Goal: Task Accomplishment & Management: Complete application form

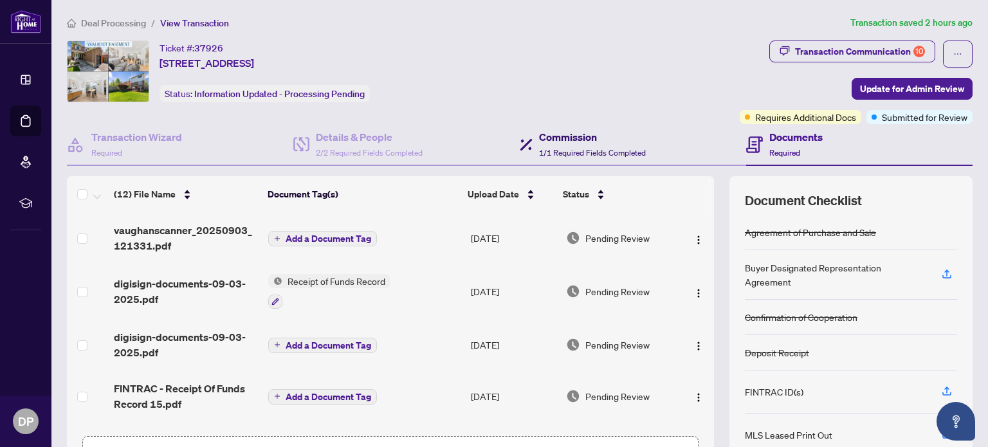
click at [575, 141] on h4 "Commission" at bounding box center [592, 136] width 107 height 15
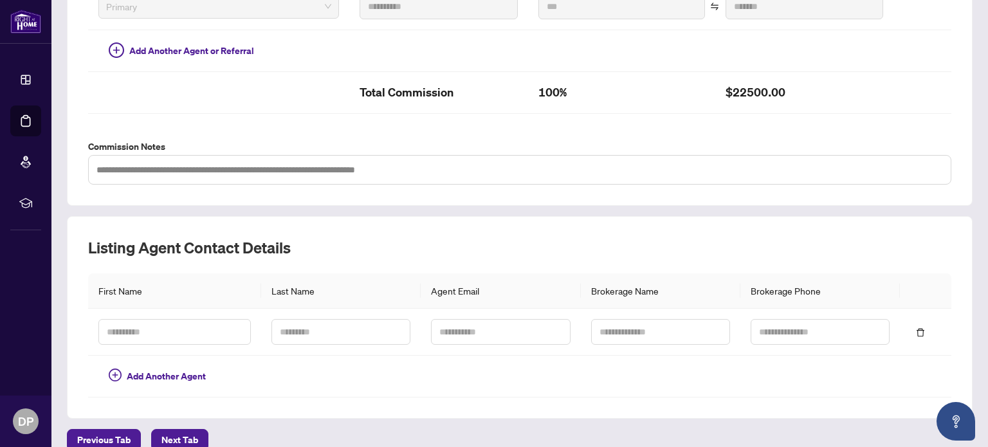
scroll to position [397, 0]
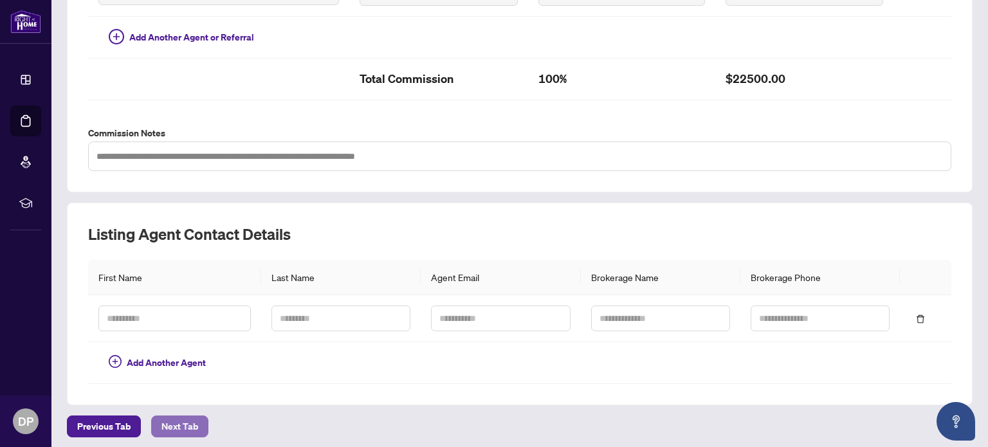
click at [181, 417] on span "Next Tab" at bounding box center [179, 426] width 37 height 21
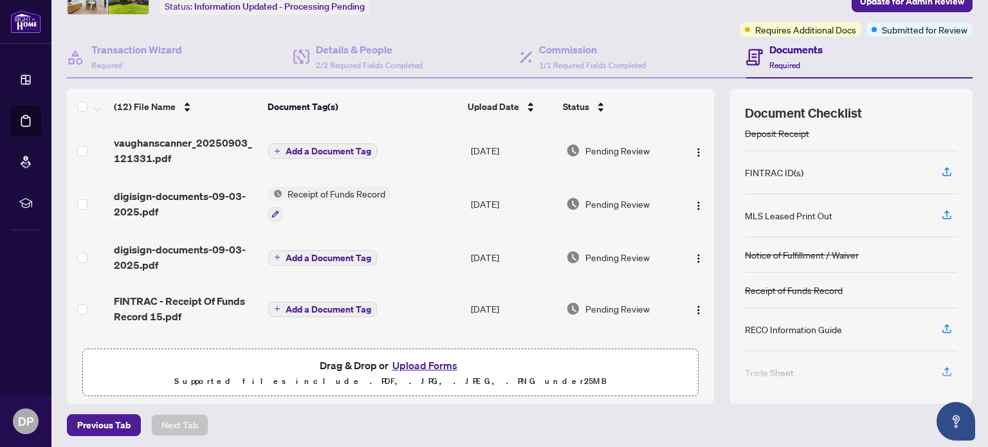
scroll to position [140, 0]
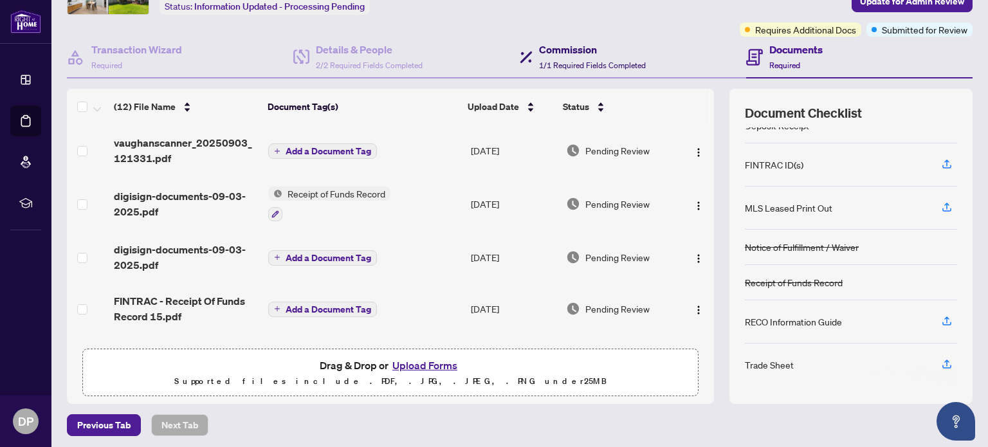
click at [579, 63] on span "1/1 Required Fields Completed" at bounding box center [592, 65] width 107 height 10
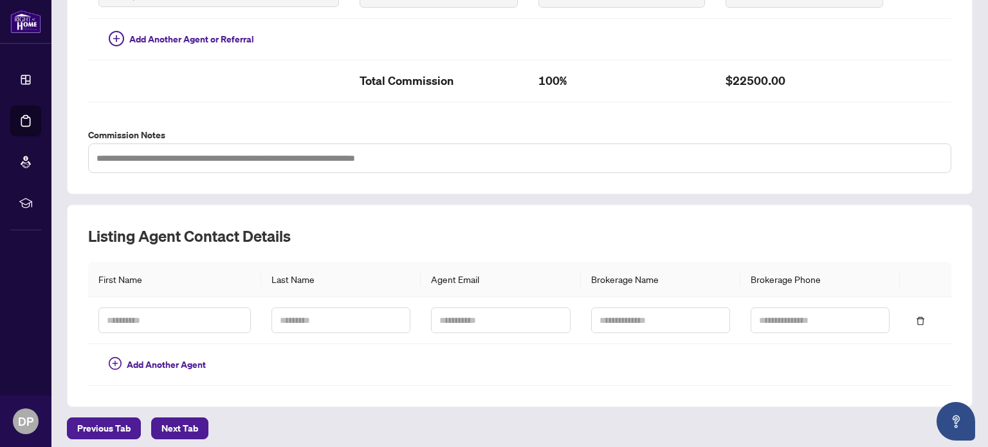
scroll to position [397, 0]
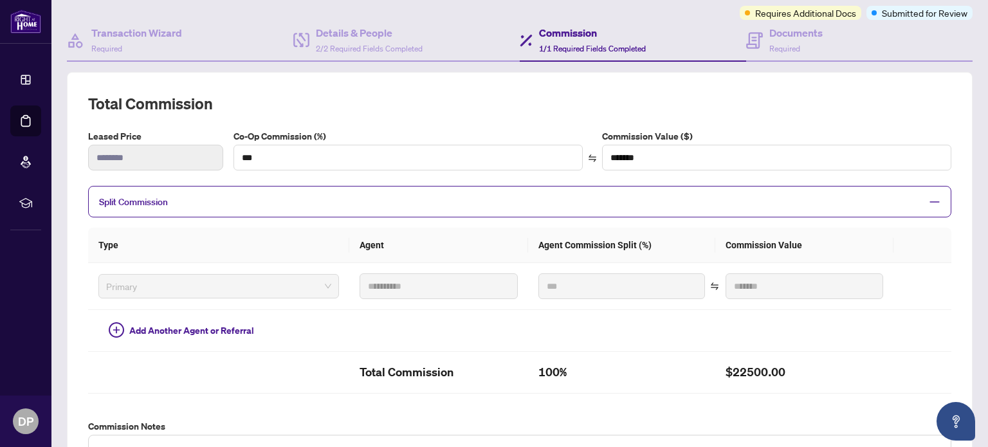
click at [877, 352] on td "$22500.00" at bounding box center [804, 373] width 178 height 42
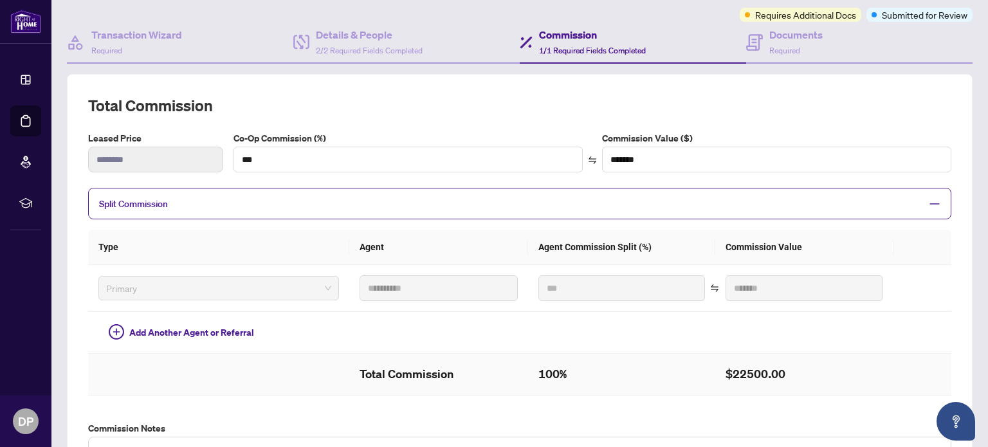
click at [604, 46] on span "1/1 Required Fields Completed" at bounding box center [592, 51] width 107 height 10
click at [795, 35] on h4 "Documents" at bounding box center [795, 34] width 53 height 15
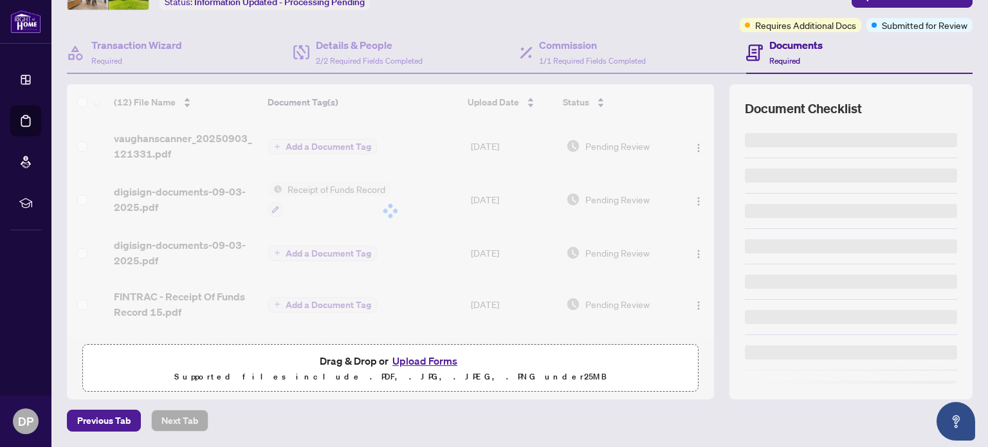
scroll to position [90, 0]
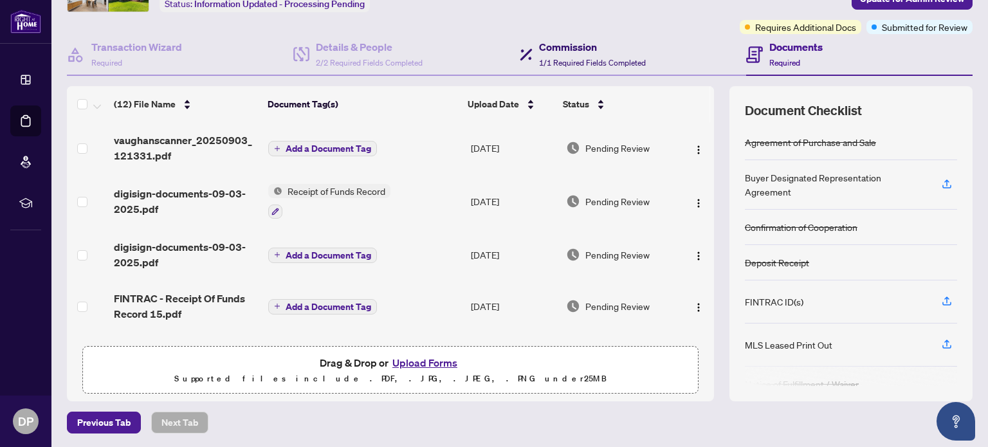
click at [577, 59] on span "1/1 Required Fields Completed" at bounding box center [592, 63] width 107 height 10
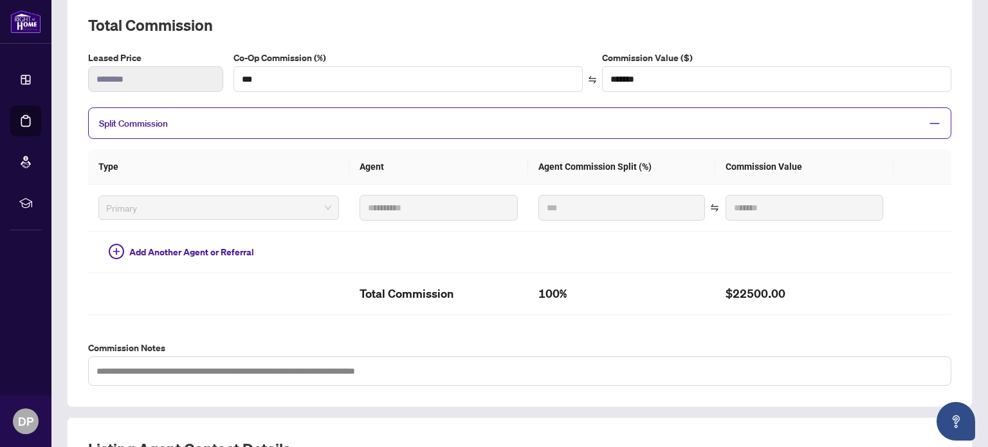
scroll to position [183, 0]
click at [294, 203] on span "Primary" at bounding box center [218, 207] width 225 height 19
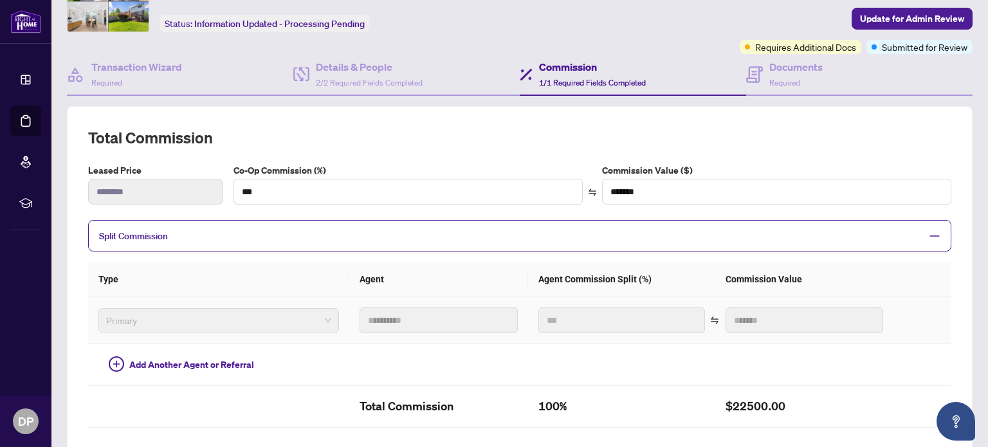
scroll to position [23, 0]
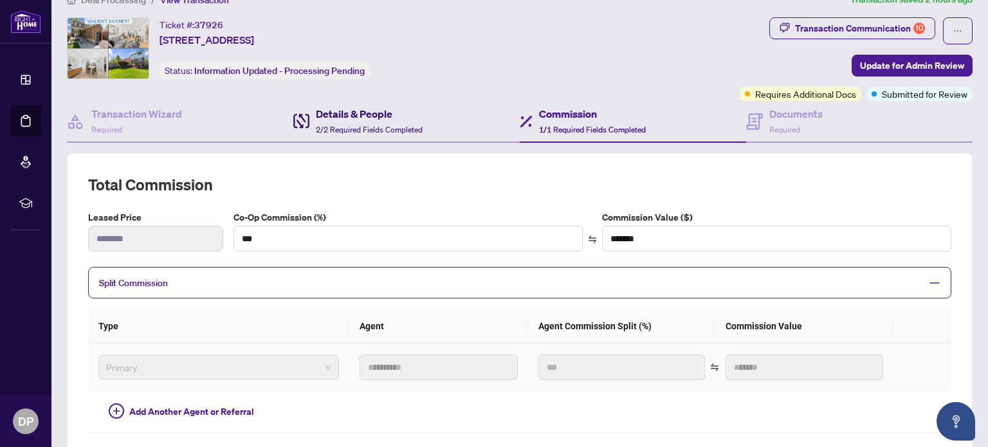
click at [345, 118] on h4 "Details & People" at bounding box center [369, 113] width 107 height 15
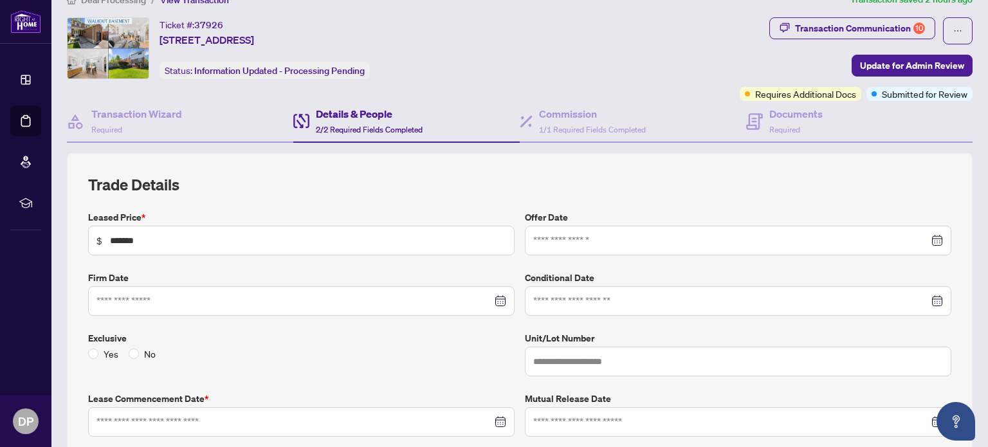
type input "**********"
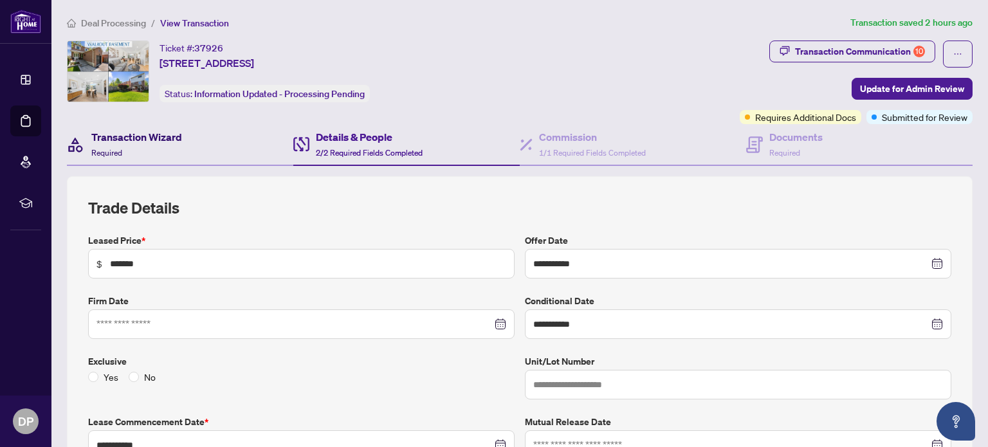
click at [180, 138] on h4 "Transaction Wizard" at bounding box center [136, 136] width 91 height 15
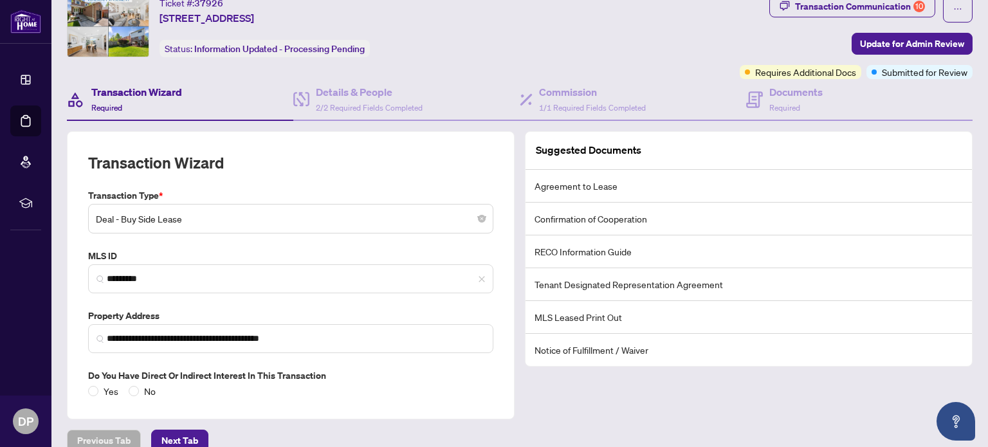
scroll to position [40, 0]
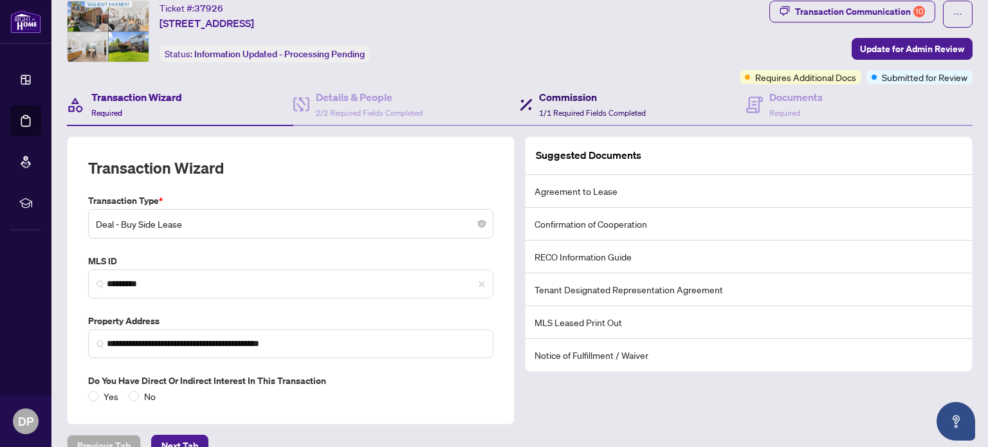
click at [557, 108] on span "1/1 Required Fields Completed" at bounding box center [592, 113] width 107 height 10
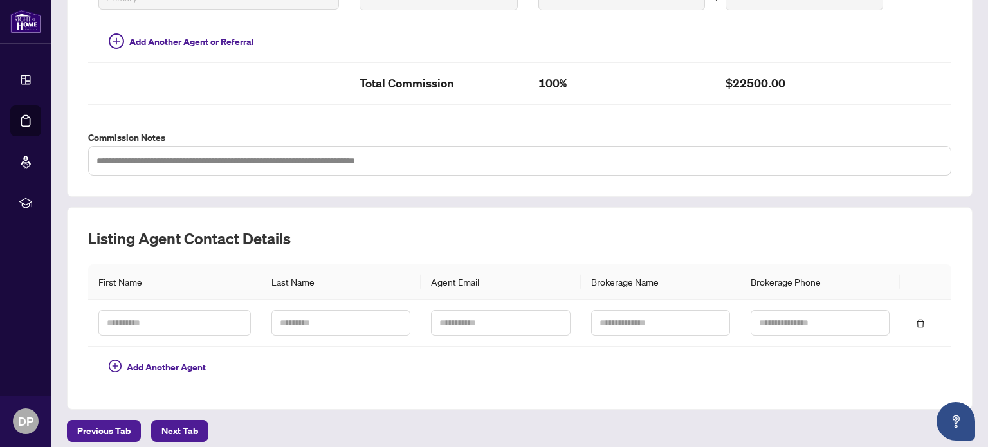
scroll to position [397, 0]
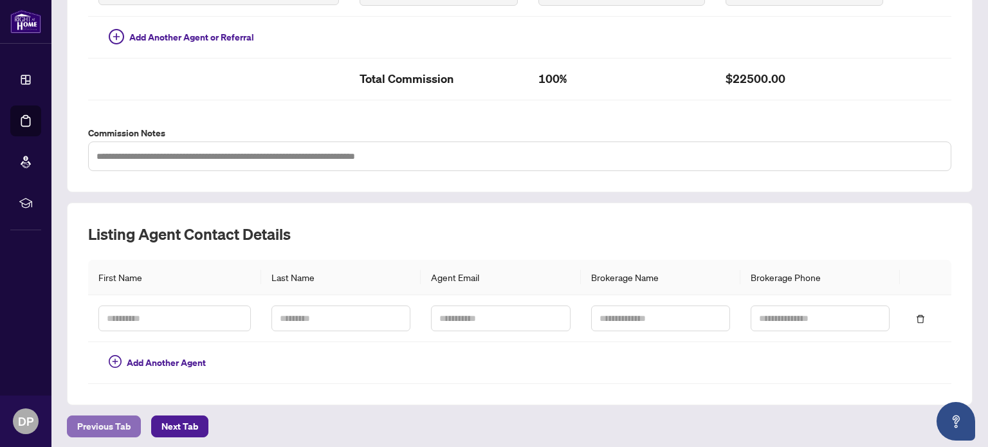
click at [111, 420] on span "Previous Tab" at bounding box center [103, 426] width 53 height 21
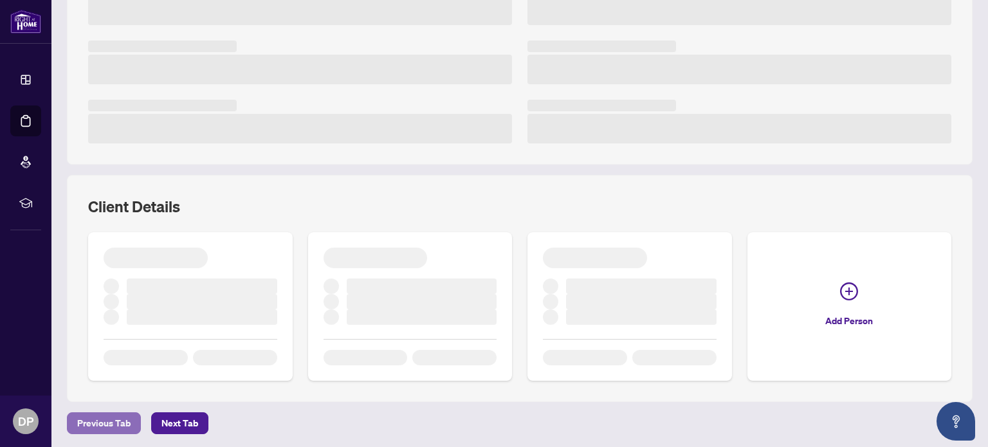
scroll to position [321, 0]
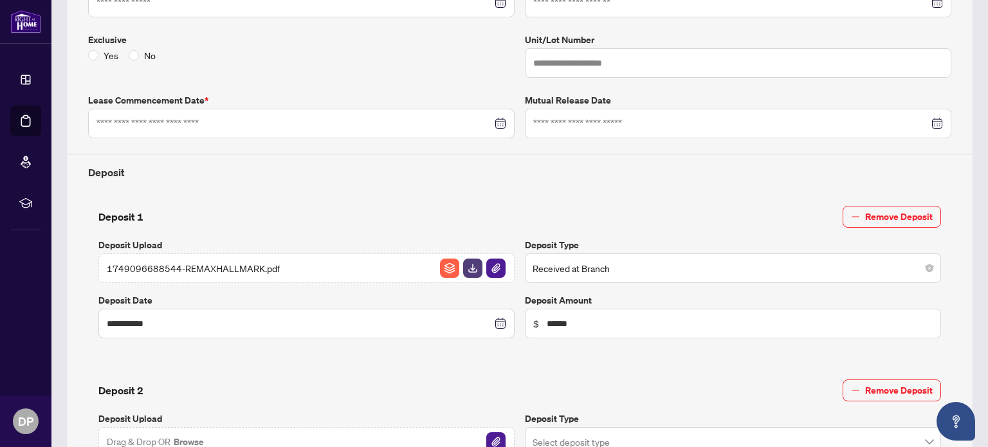
type input "**********"
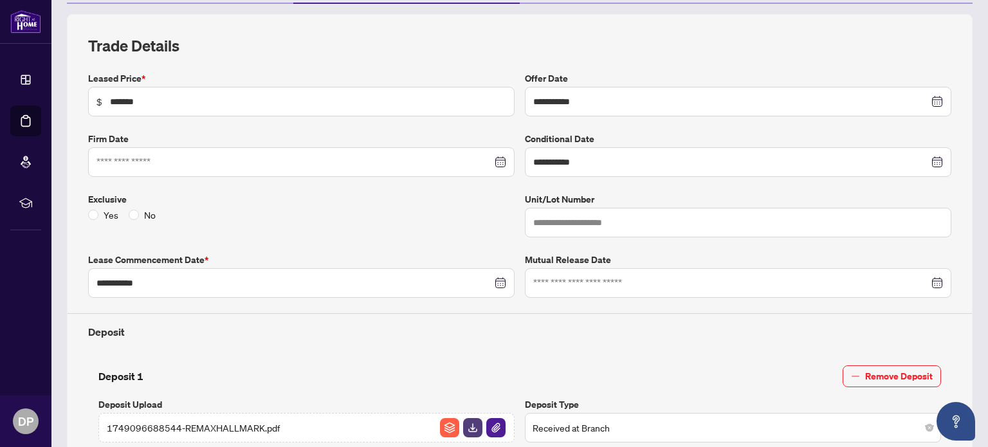
scroll to position [0, 0]
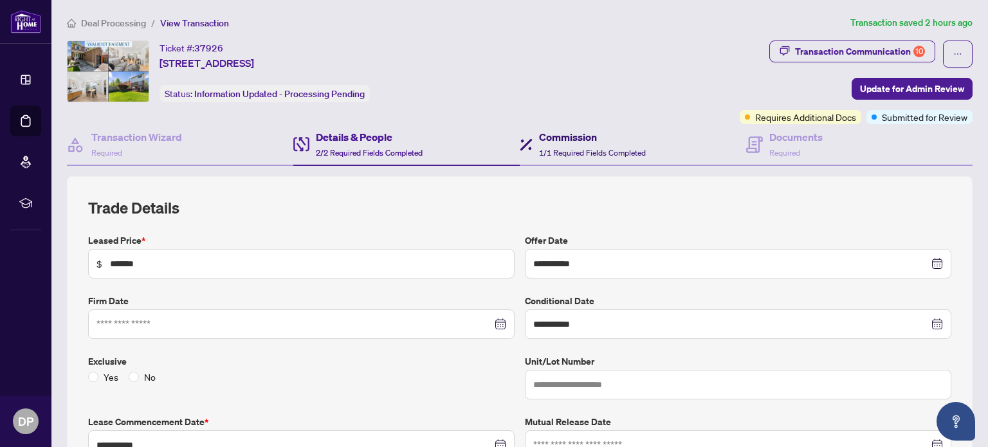
click at [594, 148] on span "1/1 Required Fields Completed" at bounding box center [592, 153] width 107 height 10
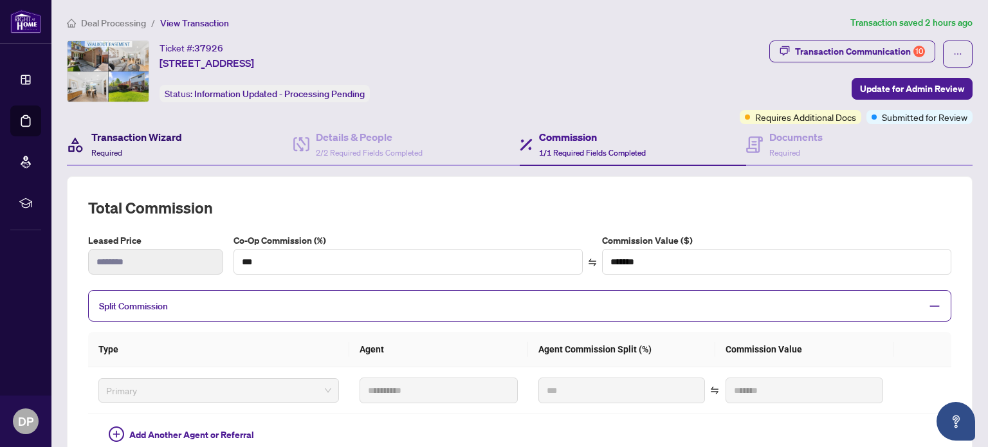
click at [163, 143] on h4 "Transaction Wizard" at bounding box center [136, 136] width 91 height 15
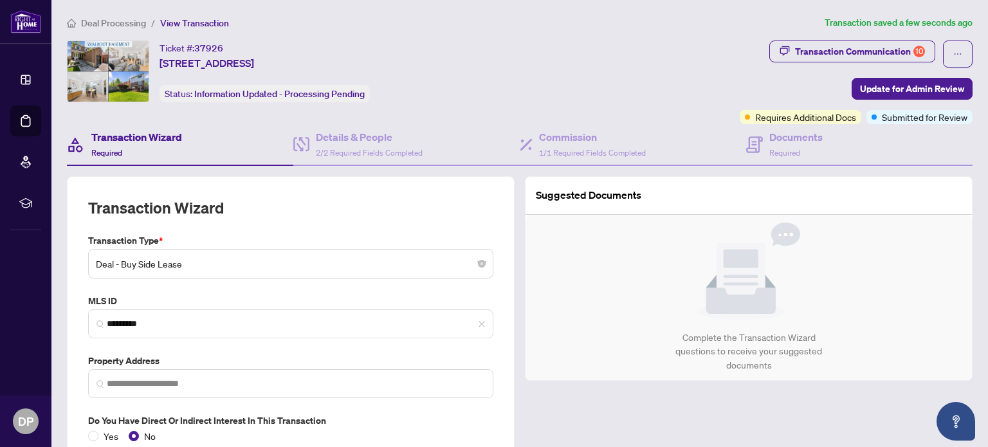
type input "**********"
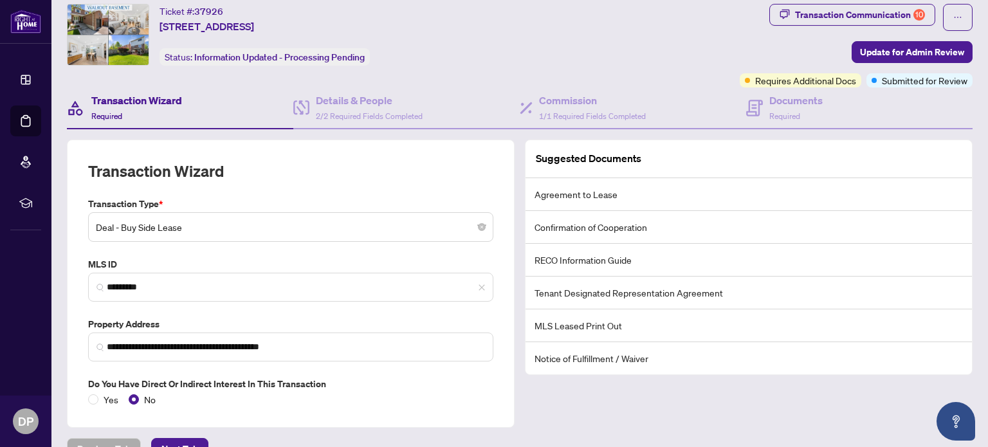
scroll to position [62, 0]
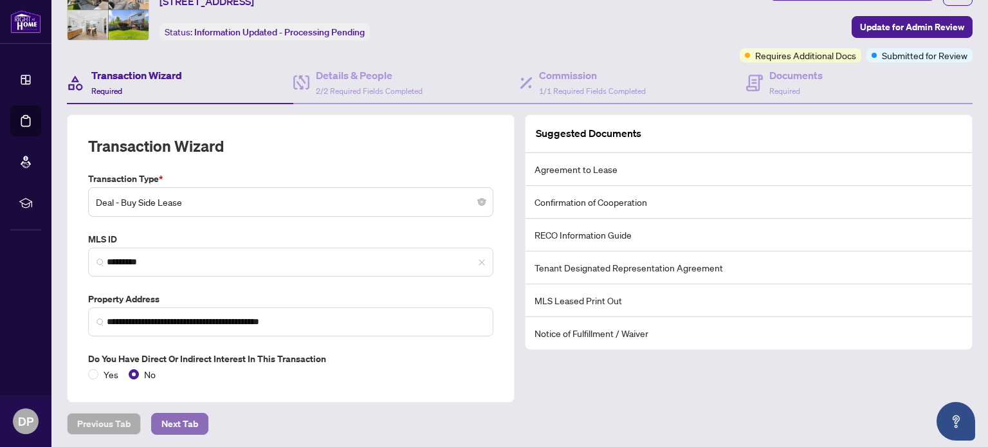
click at [184, 421] on span "Next Tab" at bounding box center [179, 423] width 37 height 21
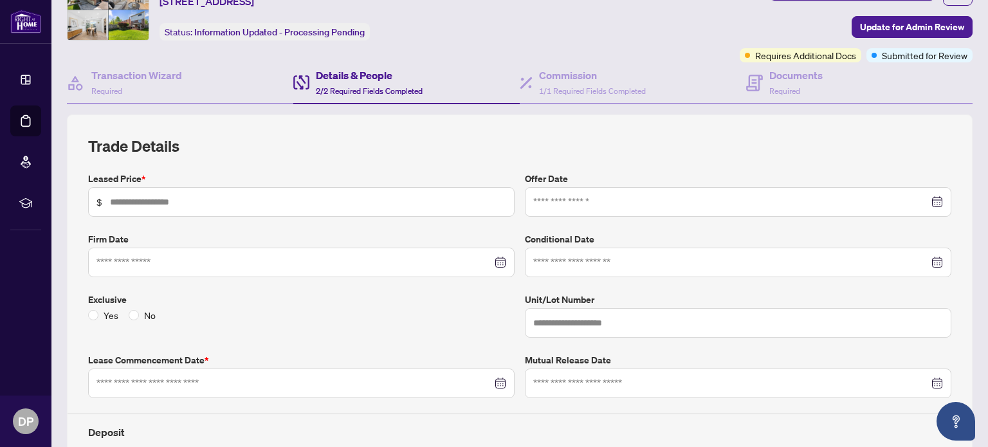
type input "*******"
type input "**********"
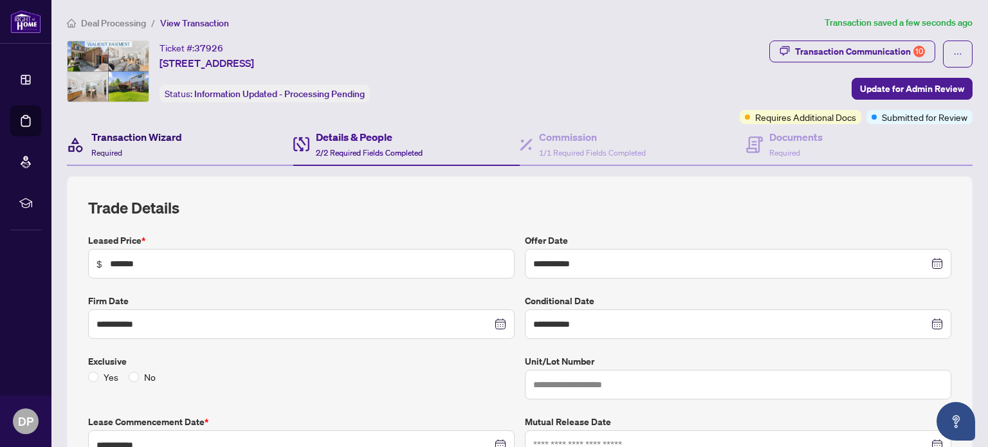
click at [154, 136] on h4 "Transaction Wizard" at bounding box center [136, 136] width 91 height 15
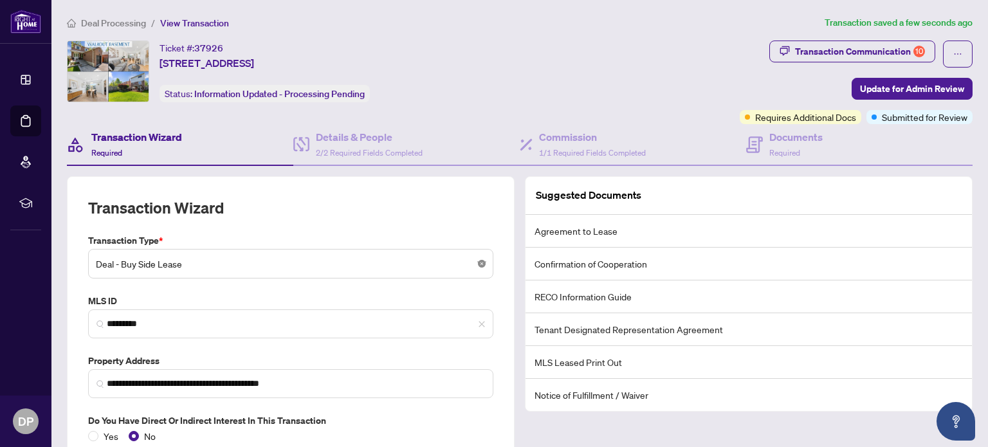
click at [473, 262] on body "**********" at bounding box center [494, 223] width 988 height 447
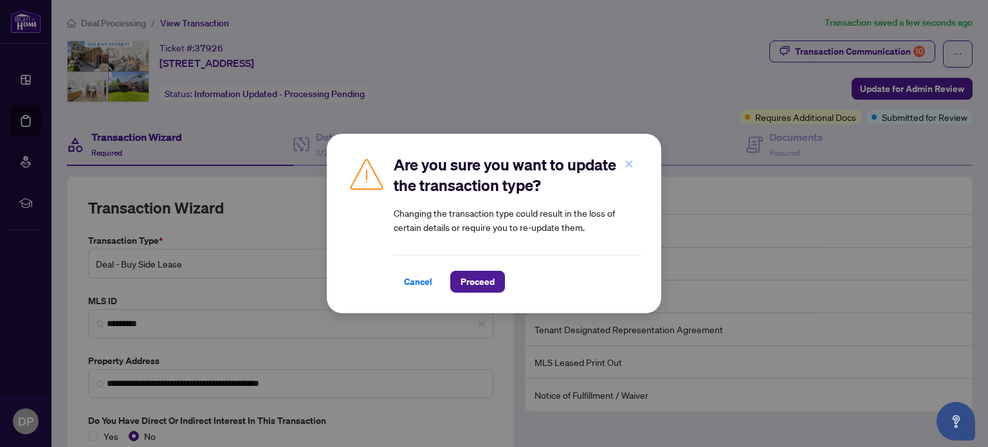
click at [626, 168] on icon "close" at bounding box center [628, 163] width 9 height 9
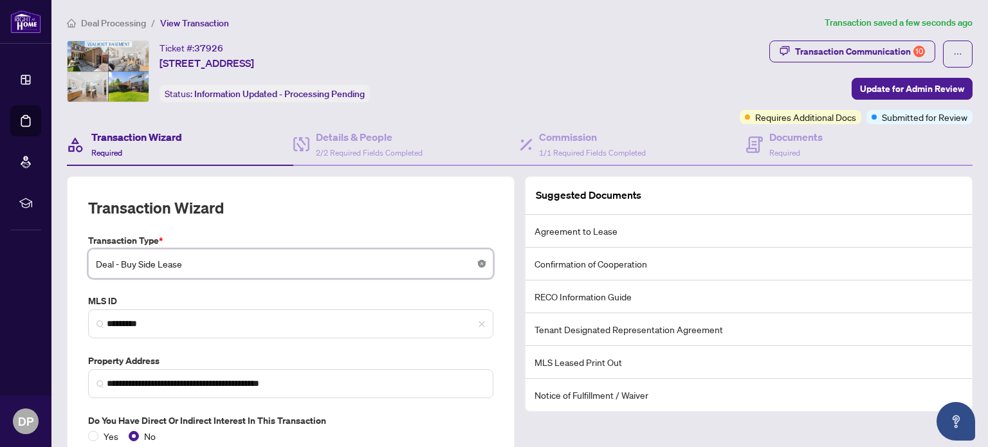
click at [478, 263] on icon "close-circle" at bounding box center [482, 264] width 8 height 8
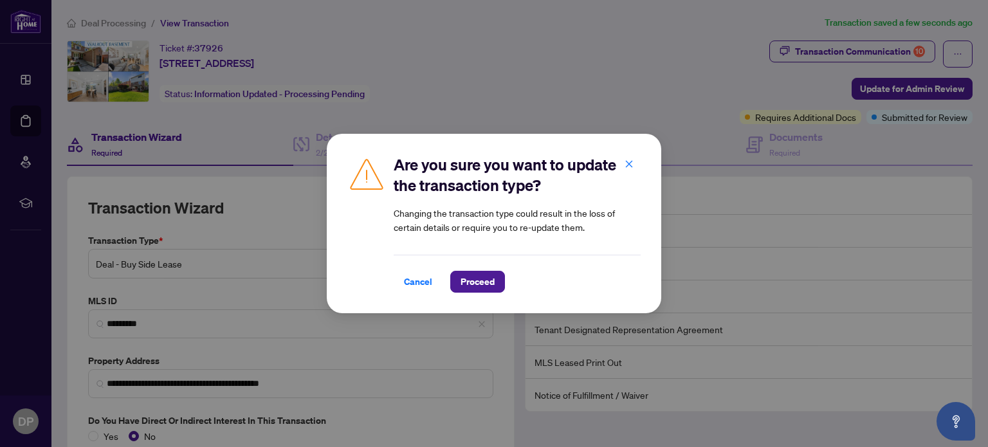
click at [585, 260] on div "Cancel Proceed" at bounding box center [517, 274] width 247 height 38
click at [476, 278] on span "Proceed" at bounding box center [477, 281] width 34 height 21
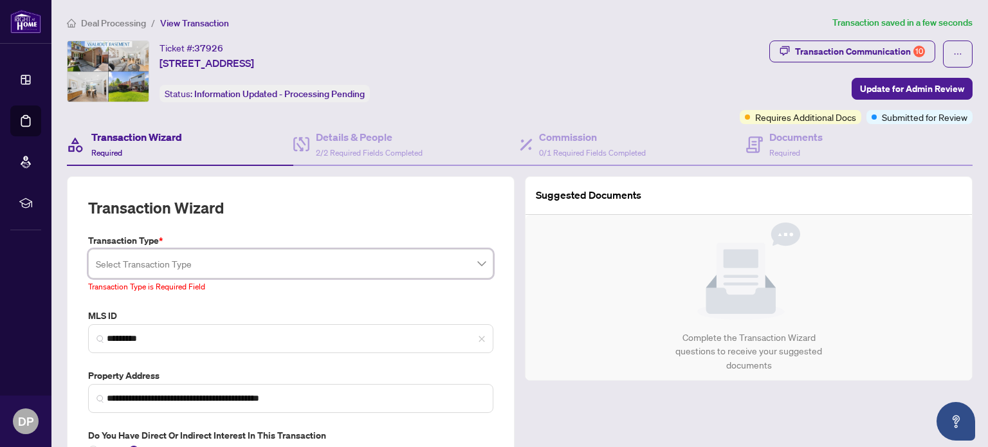
click at [476, 263] on span at bounding box center [291, 263] width 390 height 24
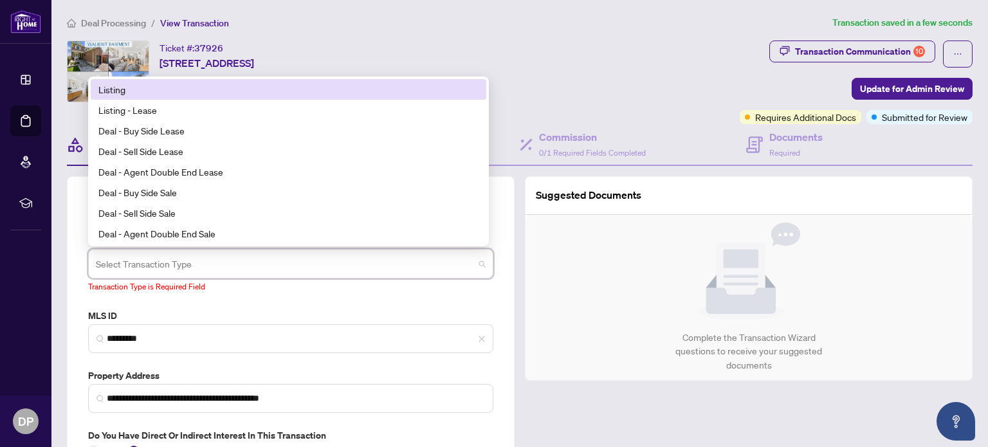
click at [165, 188] on div "Deal - Buy Side Sale" at bounding box center [288, 192] width 380 height 14
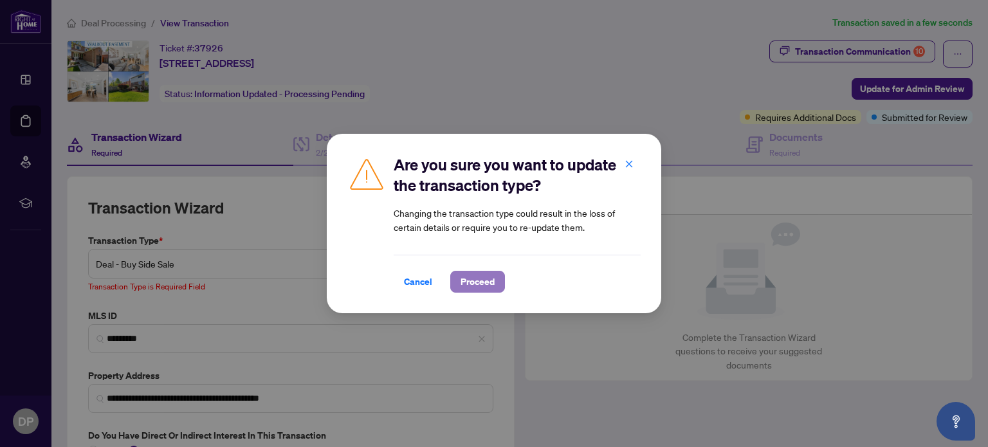
click at [475, 280] on span "Proceed" at bounding box center [477, 281] width 34 height 21
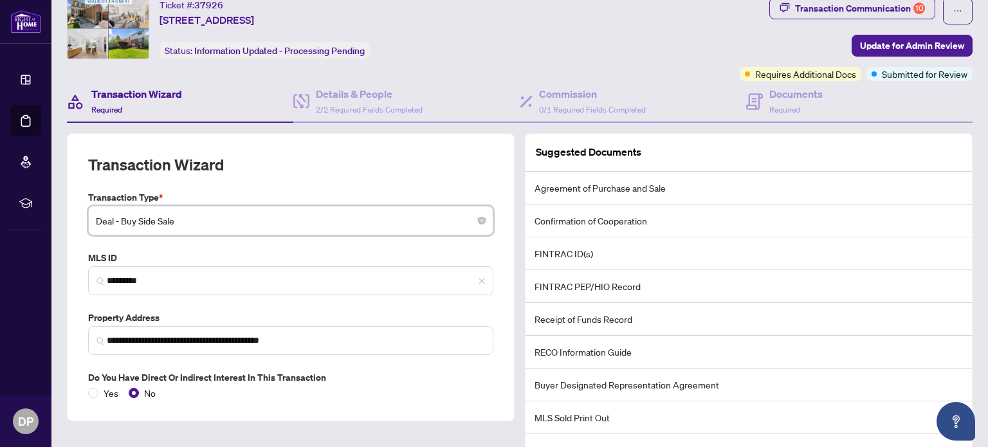
scroll to position [106, 0]
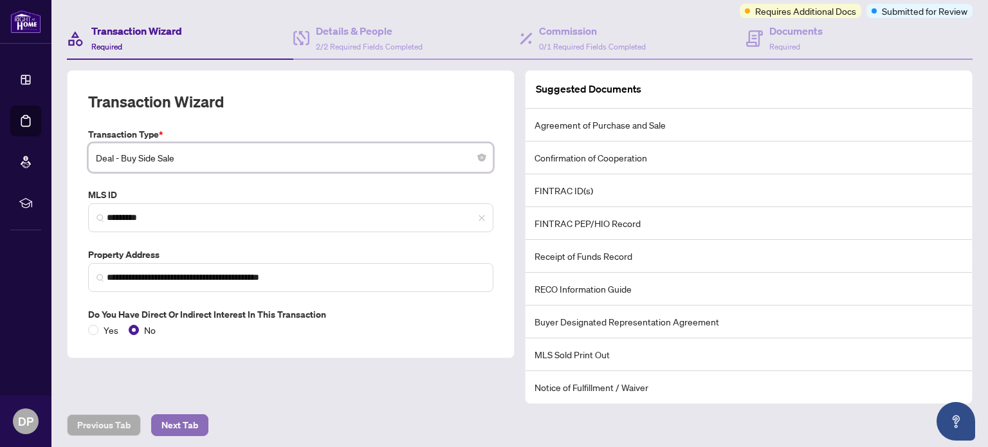
click at [186, 418] on span "Next Tab" at bounding box center [179, 425] width 37 height 21
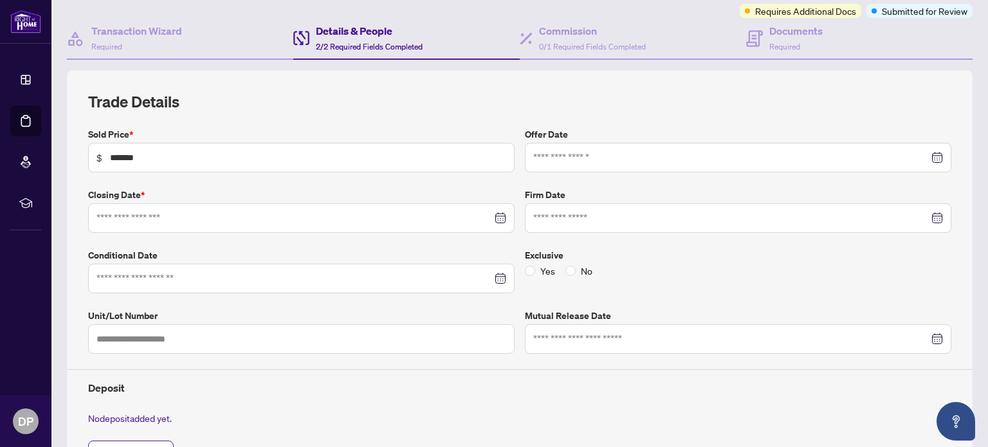
type input "**********"
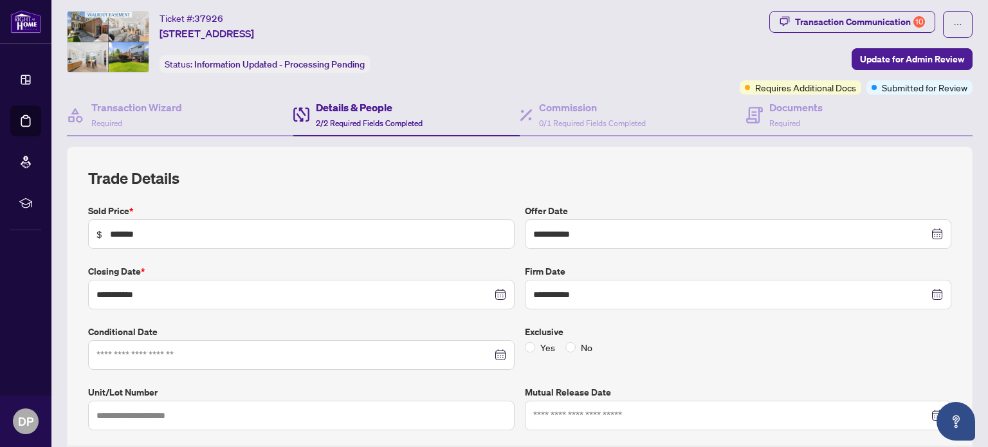
scroll to position [23, 0]
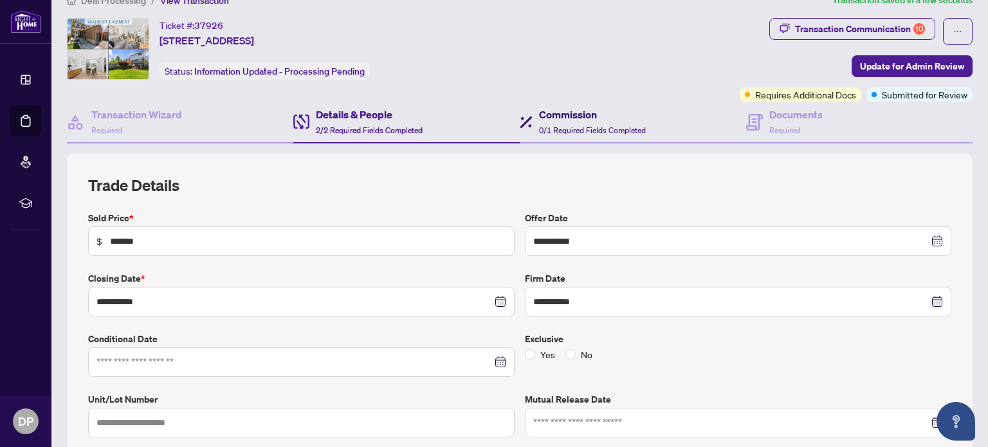
click at [570, 114] on h4 "Commission" at bounding box center [592, 114] width 107 height 15
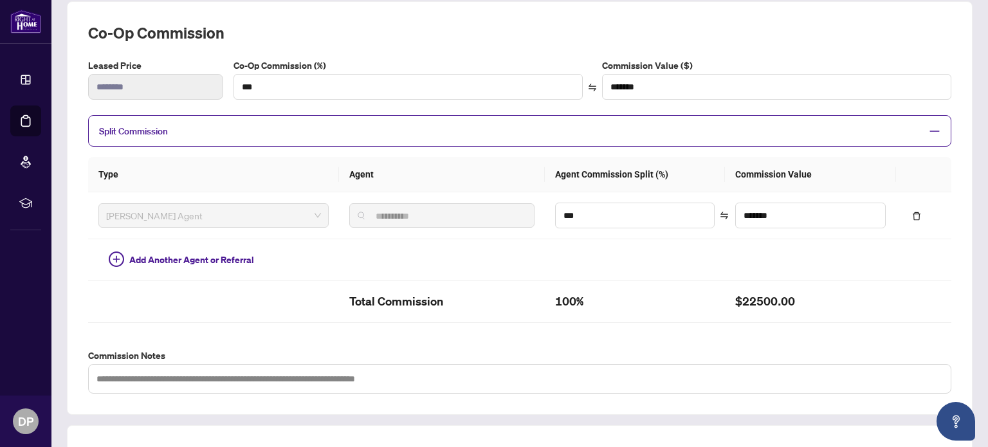
scroll to position [172, 0]
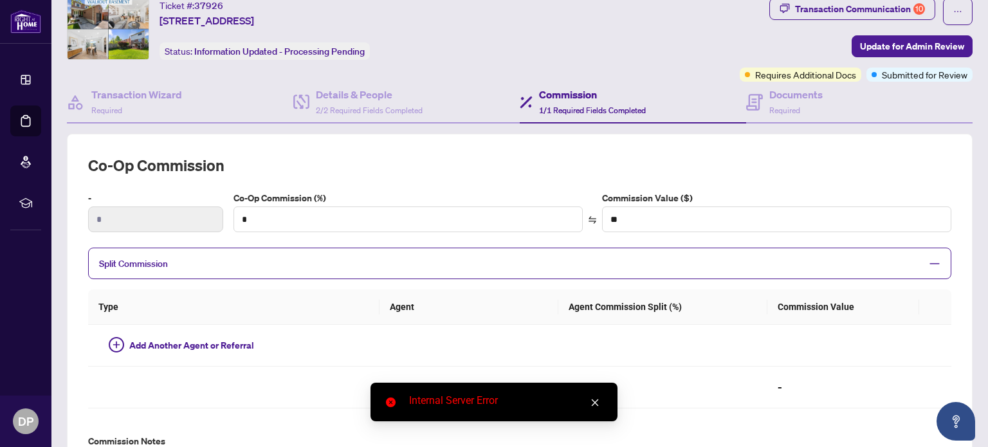
scroll to position [8, 0]
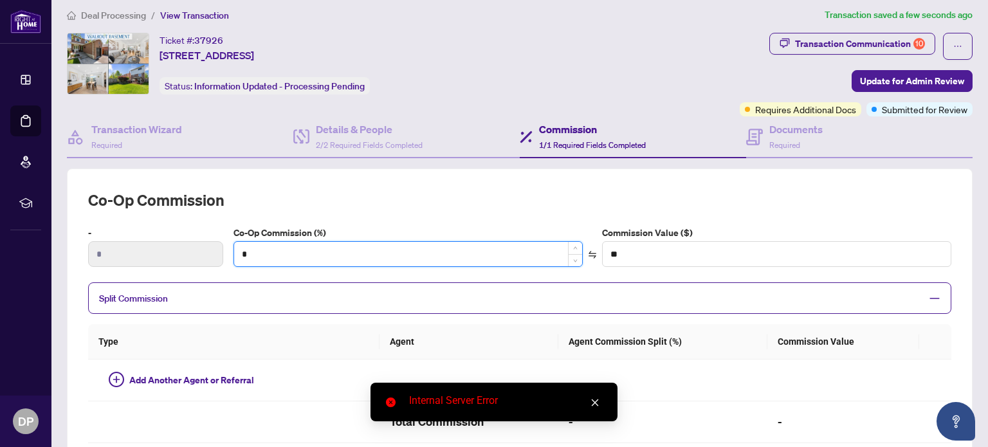
click at [288, 249] on input "*" at bounding box center [408, 254] width 348 height 24
click at [298, 245] on input "*" at bounding box center [408, 254] width 348 height 24
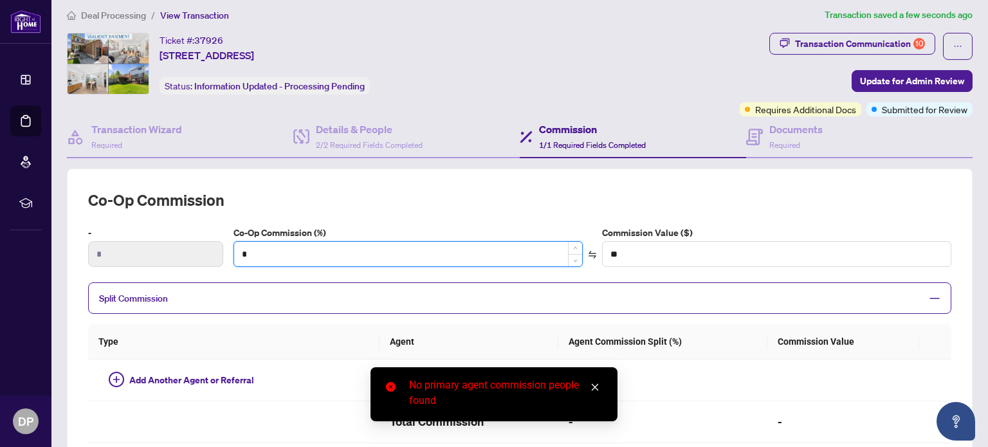
click at [401, 252] on input "*" at bounding box center [408, 254] width 348 height 24
type input "*"
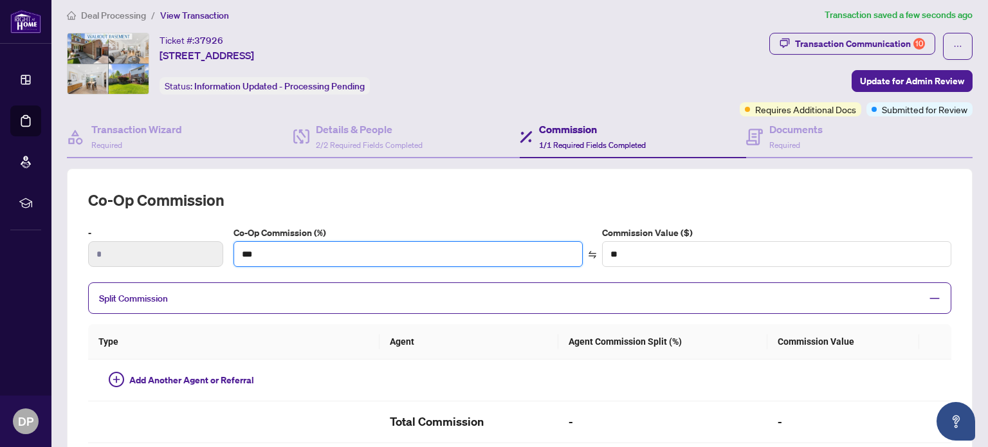
type input "***"
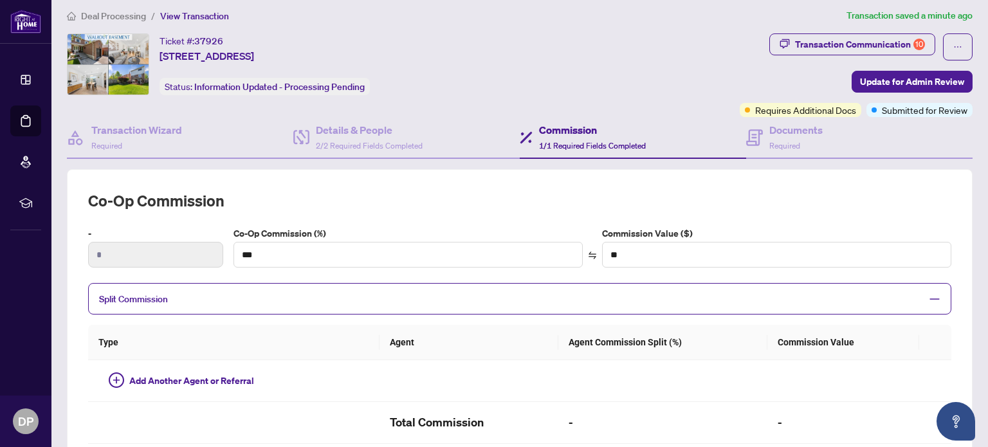
scroll to position [0, 0]
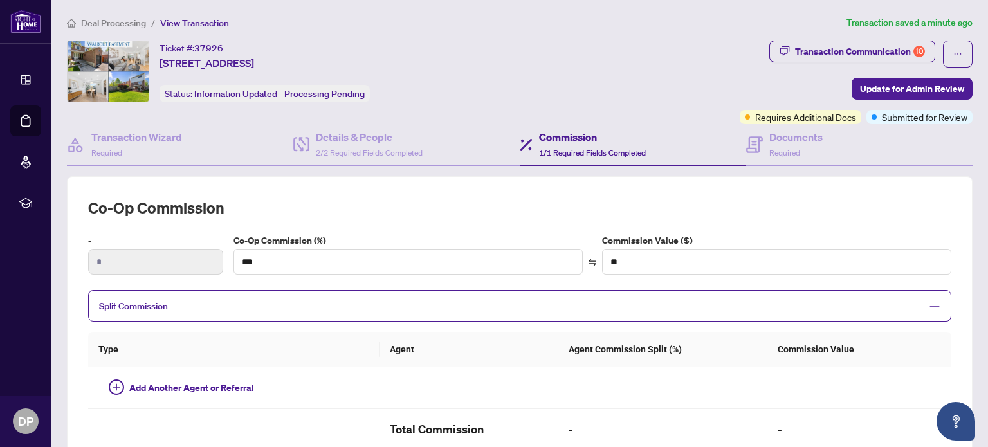
click at [31, 78] on icon at bounding box center [25, 79] width 13 height 13
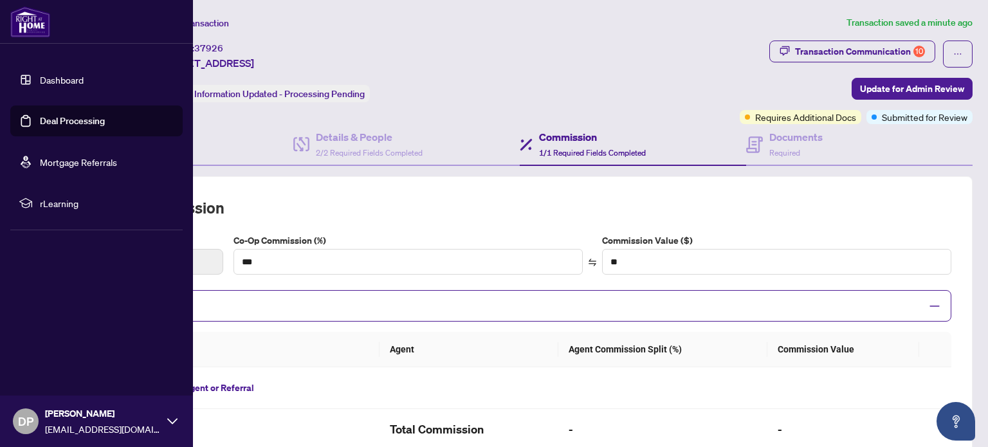
click at [90, 125] on link "Deal Processing" at bounding box center [72, 121] width 65 height 12
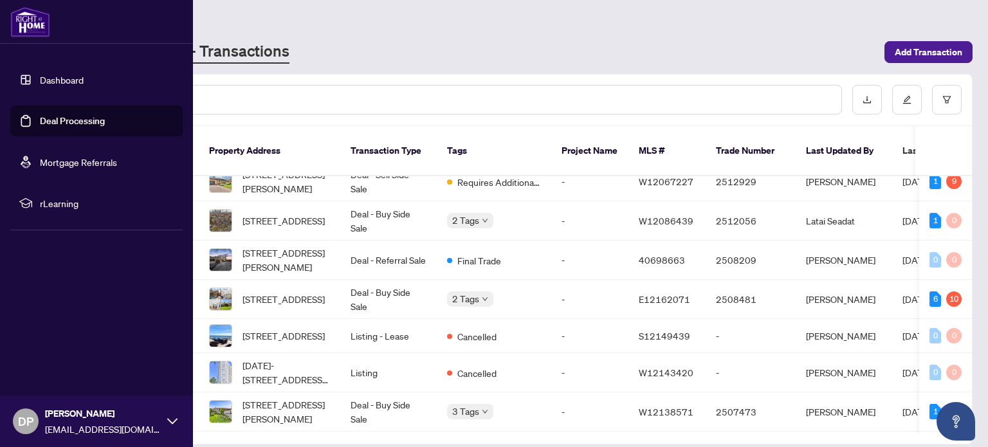
scroll to position [93, 0]
click at [305, 292] on span "[STREET_ADDRESS]" at bounding box center [283, 299] width 82 height 14
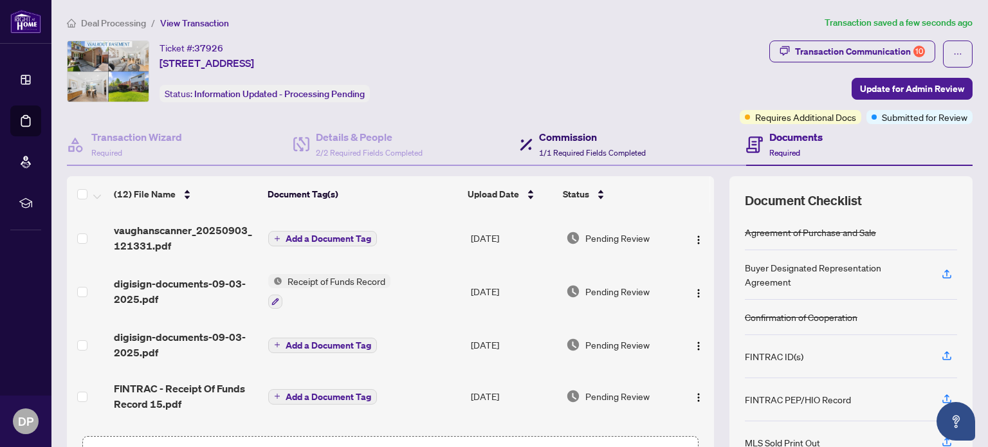
click at [583, 142] on h4 "Commission" at bounding box center [592, 136] width 107 height 15
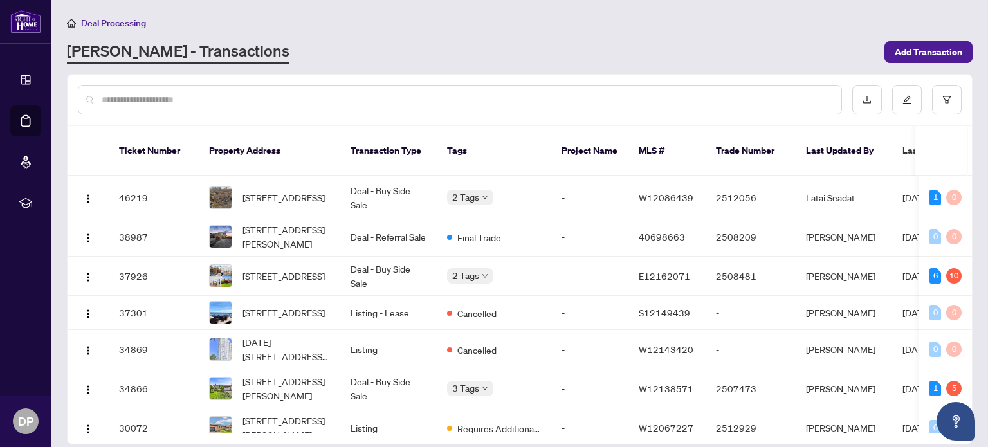
scroll to position [147, 0]
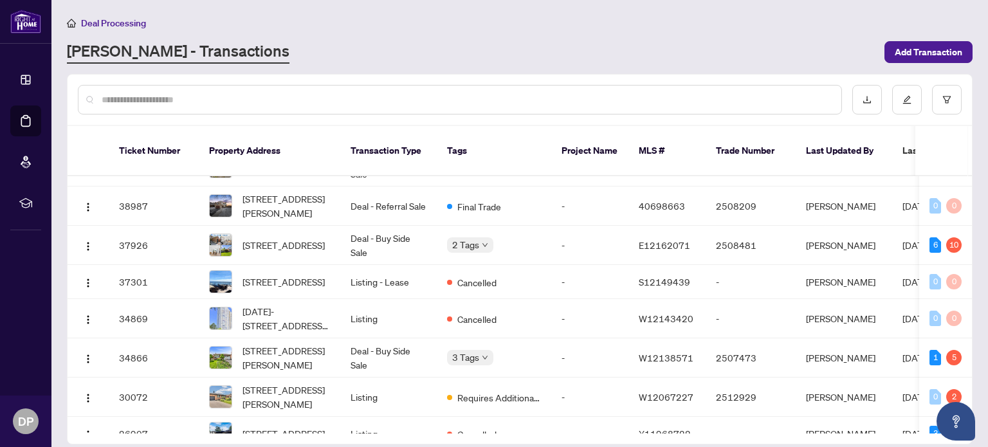
click at [274, 238] on span "[STREET_ADDRESS]" at bounding box center [283, 245] width 82 height 14
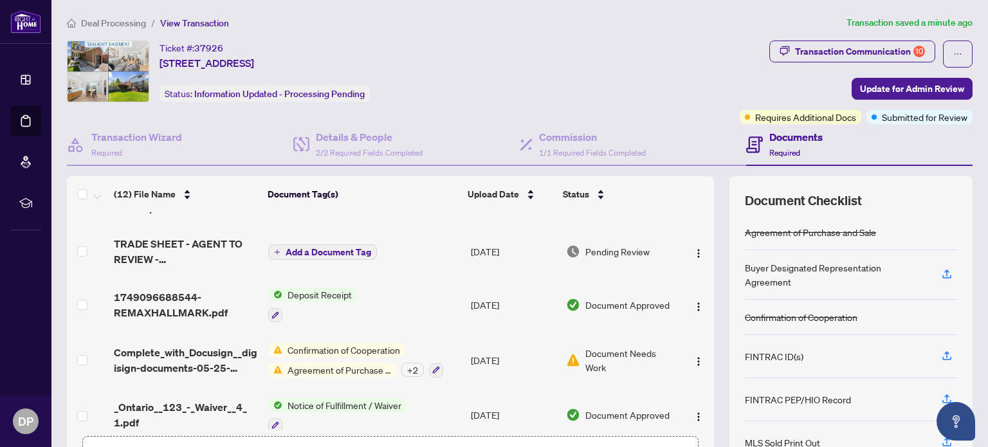
scroll to position [410, 0]
click at [555, 148] on span "1/1 Required Fields Completed" at bounding box center [592, 153] width 107 height 10
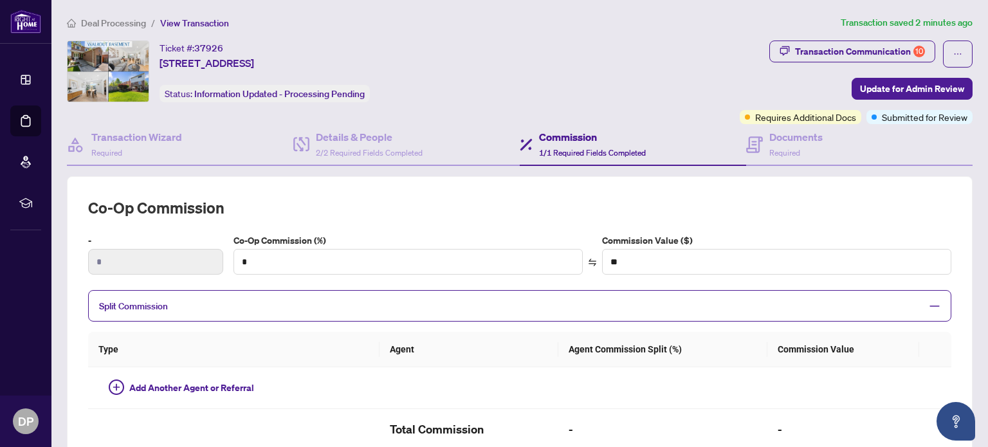
click at [27, 80] on icon at bounding box center [25, 79] width 13 height 13
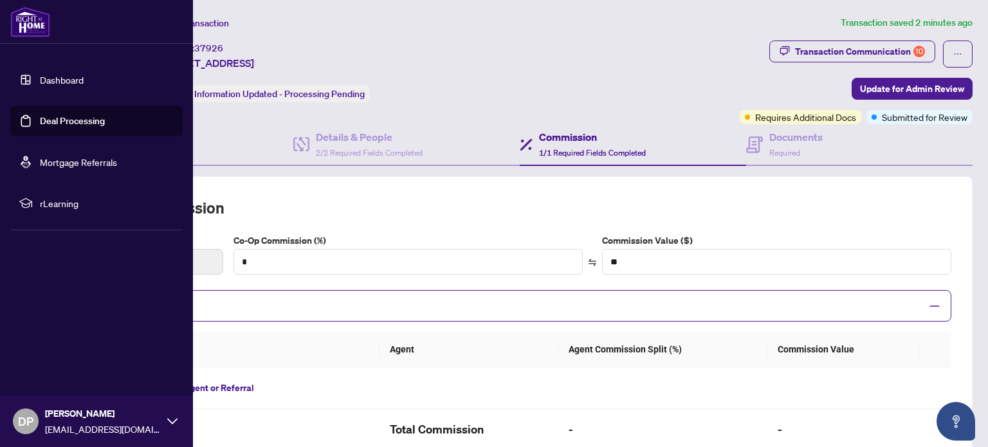
click at [96, 121] on link "Deal Processing" at bounding box center [72, 121] width 65 height 12
